Goal: Use online tool/utility: Utilize a website feature to perform a specific function

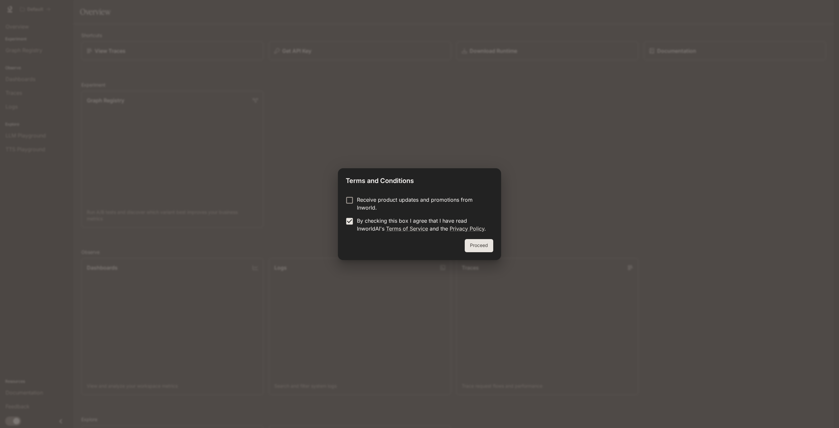
click at [482, 244] on button "Proceed" at bounding box center [479, 245] width 29 height 13
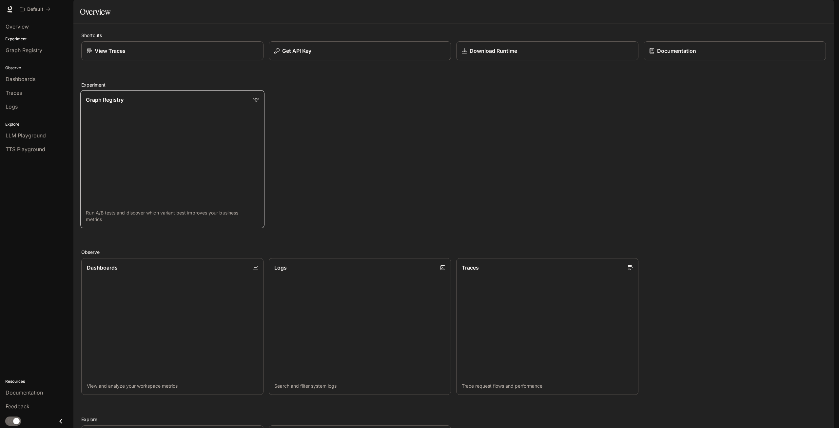
click at [231, 111] on link "Graph Registry Run A/B tests and discover which variant best improves your busi…" at bounding box center [172, 159] width 184 height 138
click at [12, 151] on span "TTS Playground" at bounding box center [26, 149] width 40 height 8
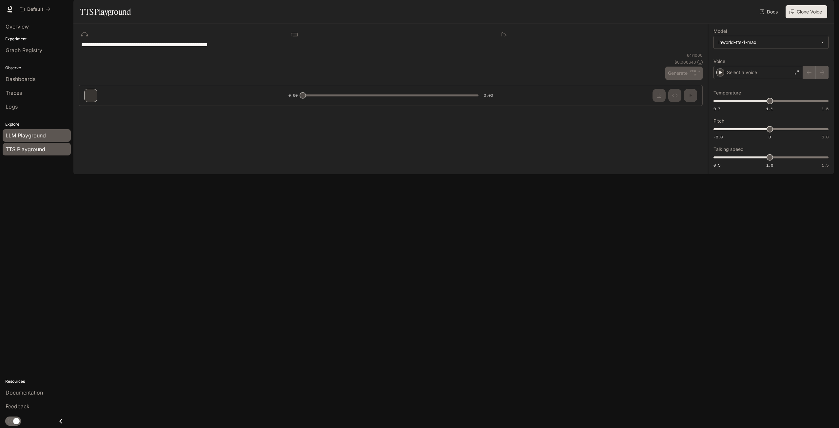
click at [17, 136] on span "LLM Playground" at bounding box center [26, 135] width 40 height 8
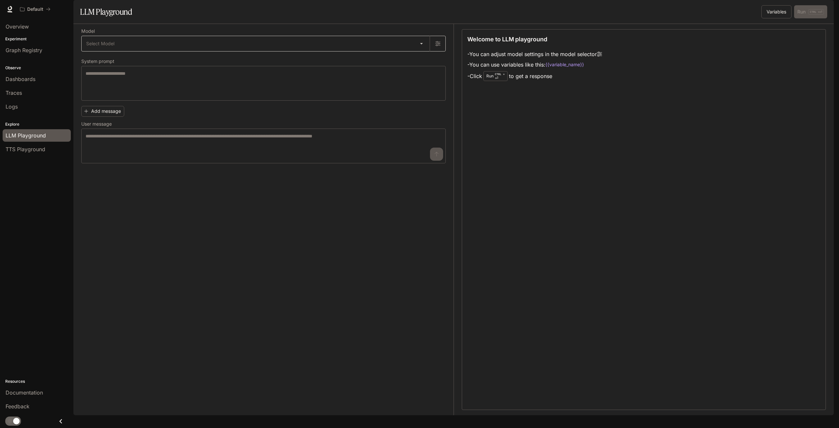
click at [110, 60] on body "Skip to main content Default Documentation Documentation Portal Overview Experi…" at bounding box center [419, 214] width 839 height 428
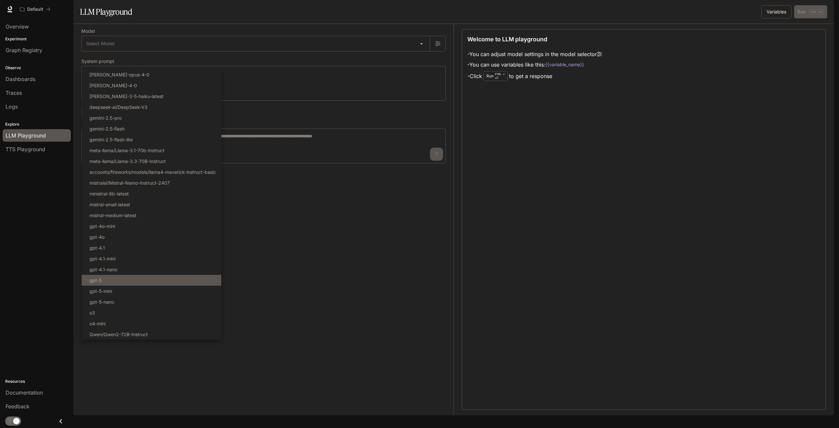
click at [123, 279] on li "gpt-5" at bounding box center [152, 280] width 140 height 11
type input "*****"
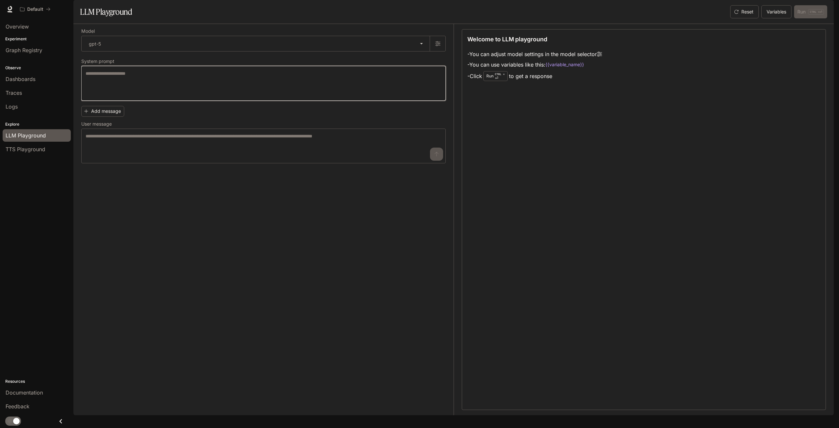
click at [142, 96] on textarea at bounding box center [264, 83] width 356 height 26
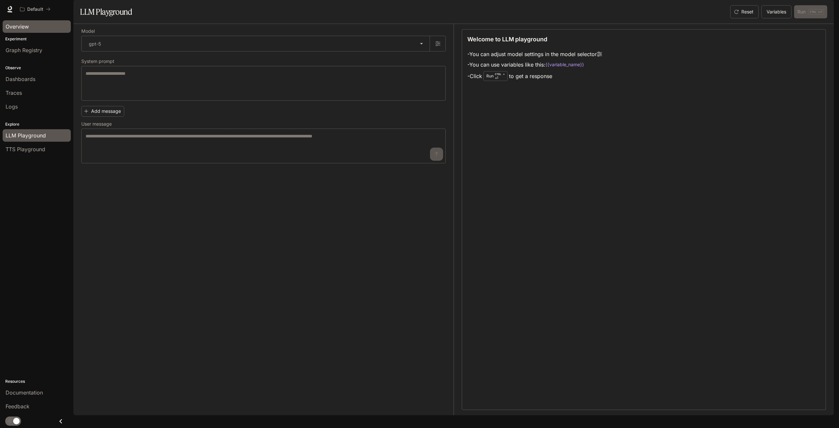
click at [21, 26] on span "Overview" at bounding box center [17, 27] width 23 height 8
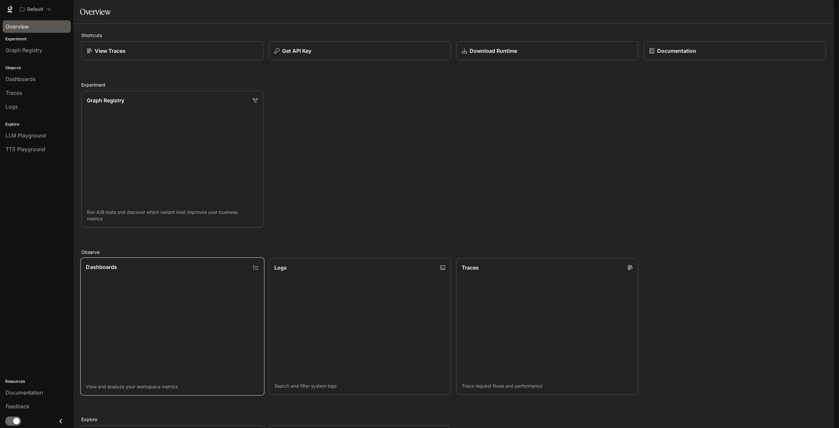
scroll to position [163, 0]
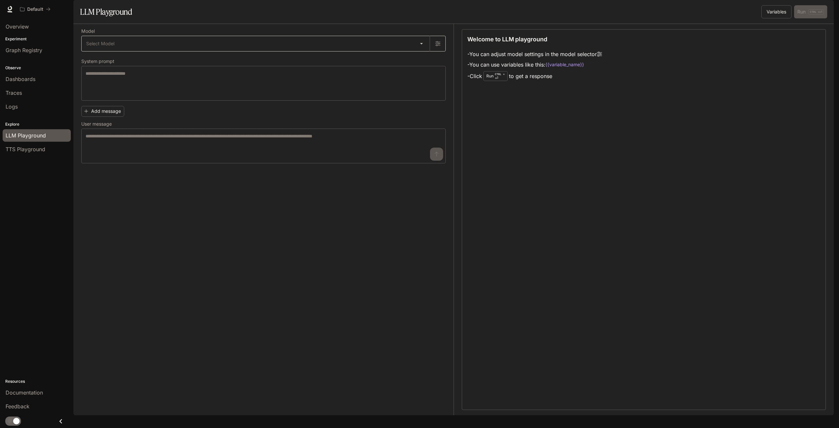
click at [124, 59] on body "Skip to main content Default Documentation Documentation Portal Overview Experi…" at bounding box center [419, 214] width 839 height 428
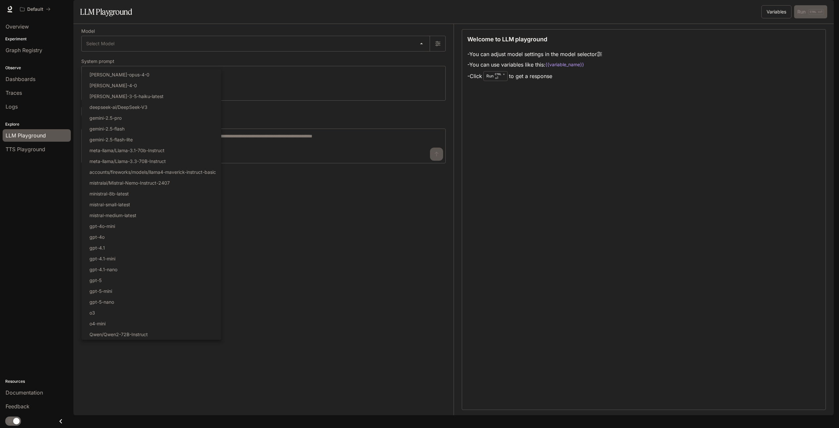
click at [49, 272] on div at bounding box center [419, 214] width 839 height 428
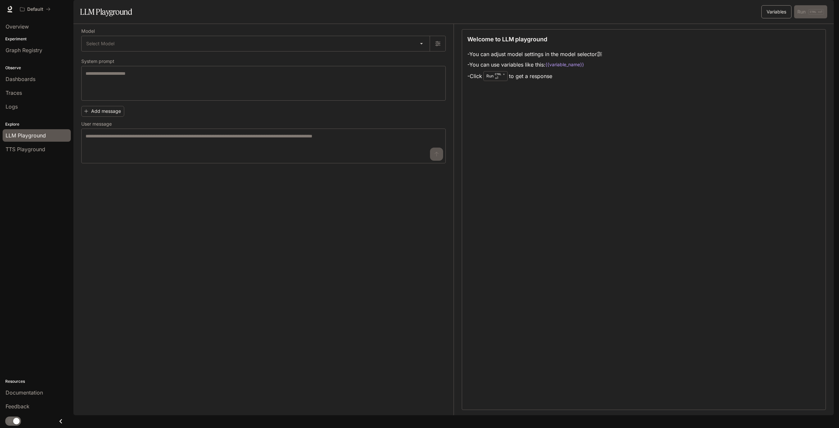
click at [776, 18] on button "Variables" at bounding box center [777, 11] width 30 height 13
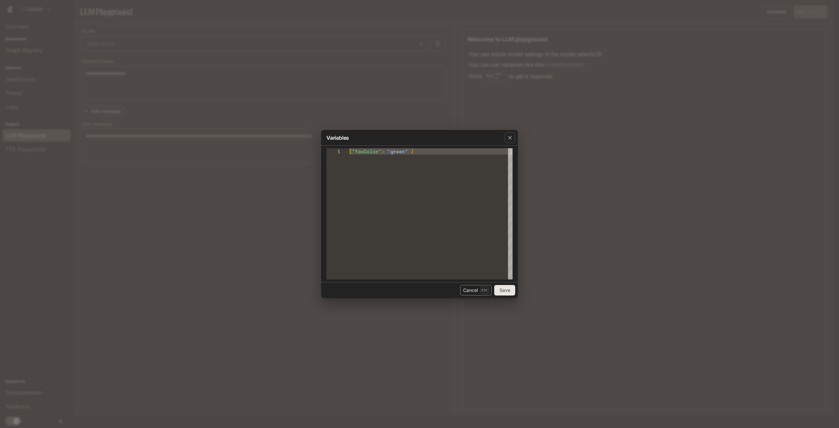
click at [475, 291] on button "Cancel Esc" at bounding box center [475, 290] width 31 height 10
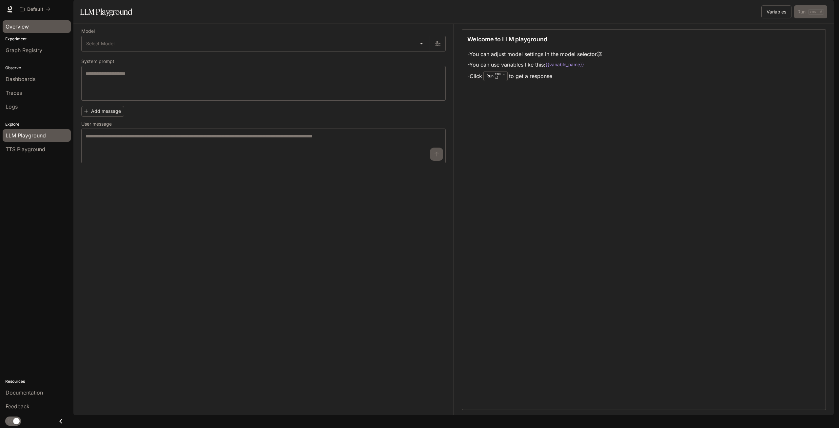
click at [25, 26] on span "Overview" at bounding box center [17, 27] width 23 height 8
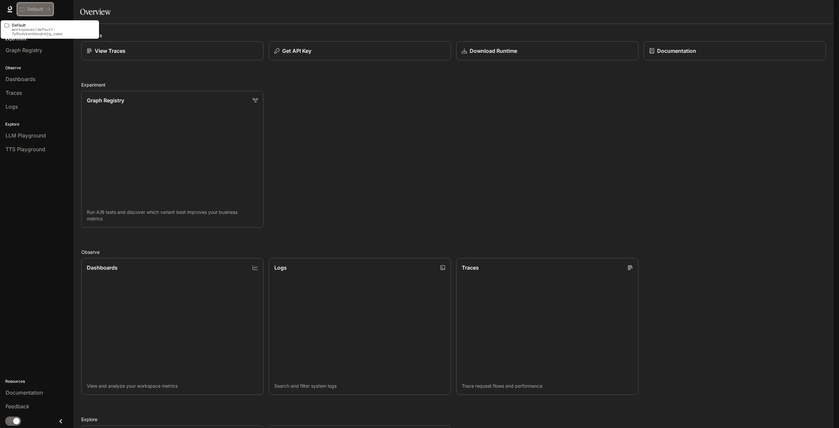
click at [36, 10] on p "Default" at bounding box center [35, 10] width 16 height 6
click at [10, 8] on icon at bounding box center [10, 9] width 7 height 7
